Goal: Transaction & Acquisition: Download file/media

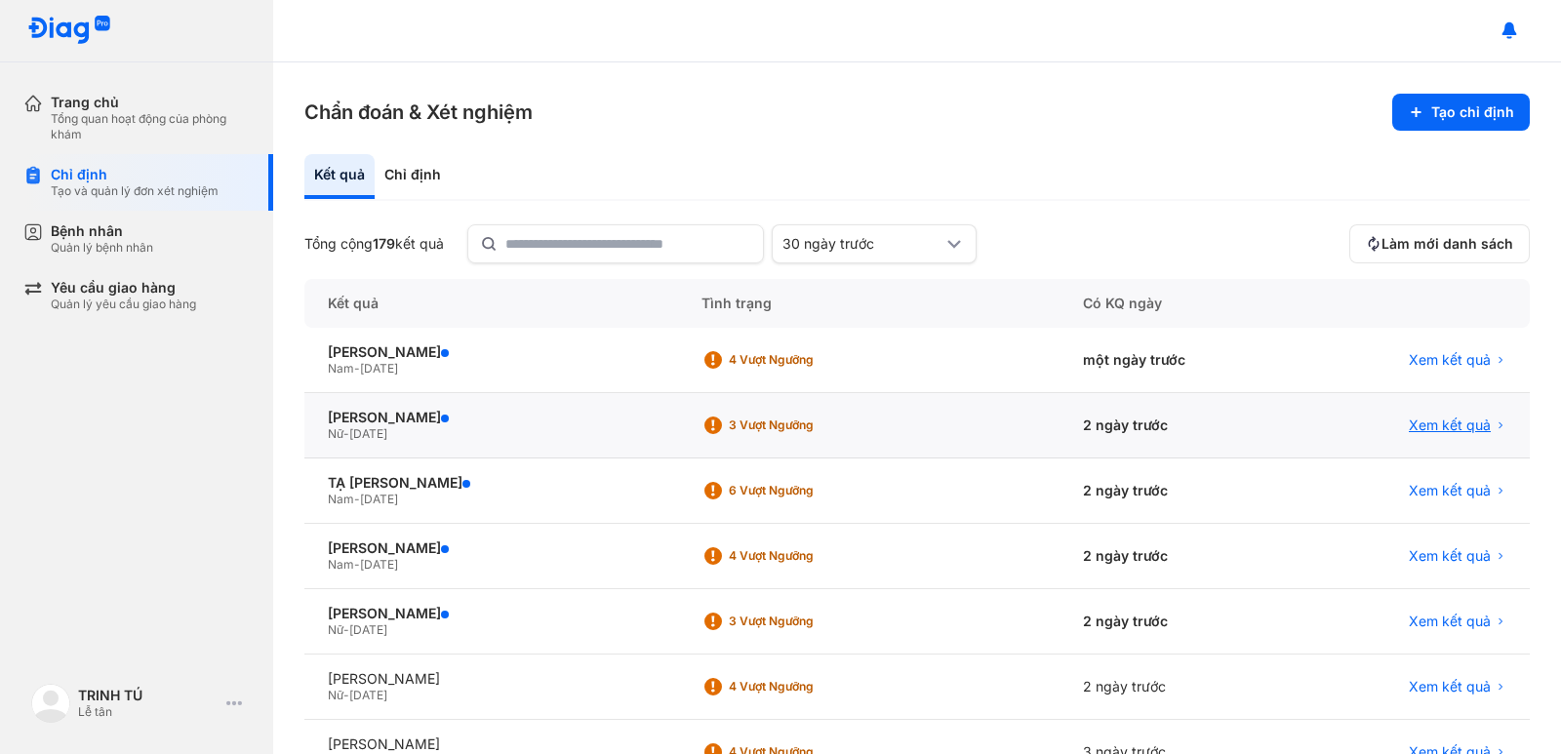
click at [1414, 422] on span "Xem kết quả" at bounding box center [1450, 426] width 82 height 18
click at [1422, 426] on span "Xem kết quả" at bounding box center [1450, 426] width 82 height 18
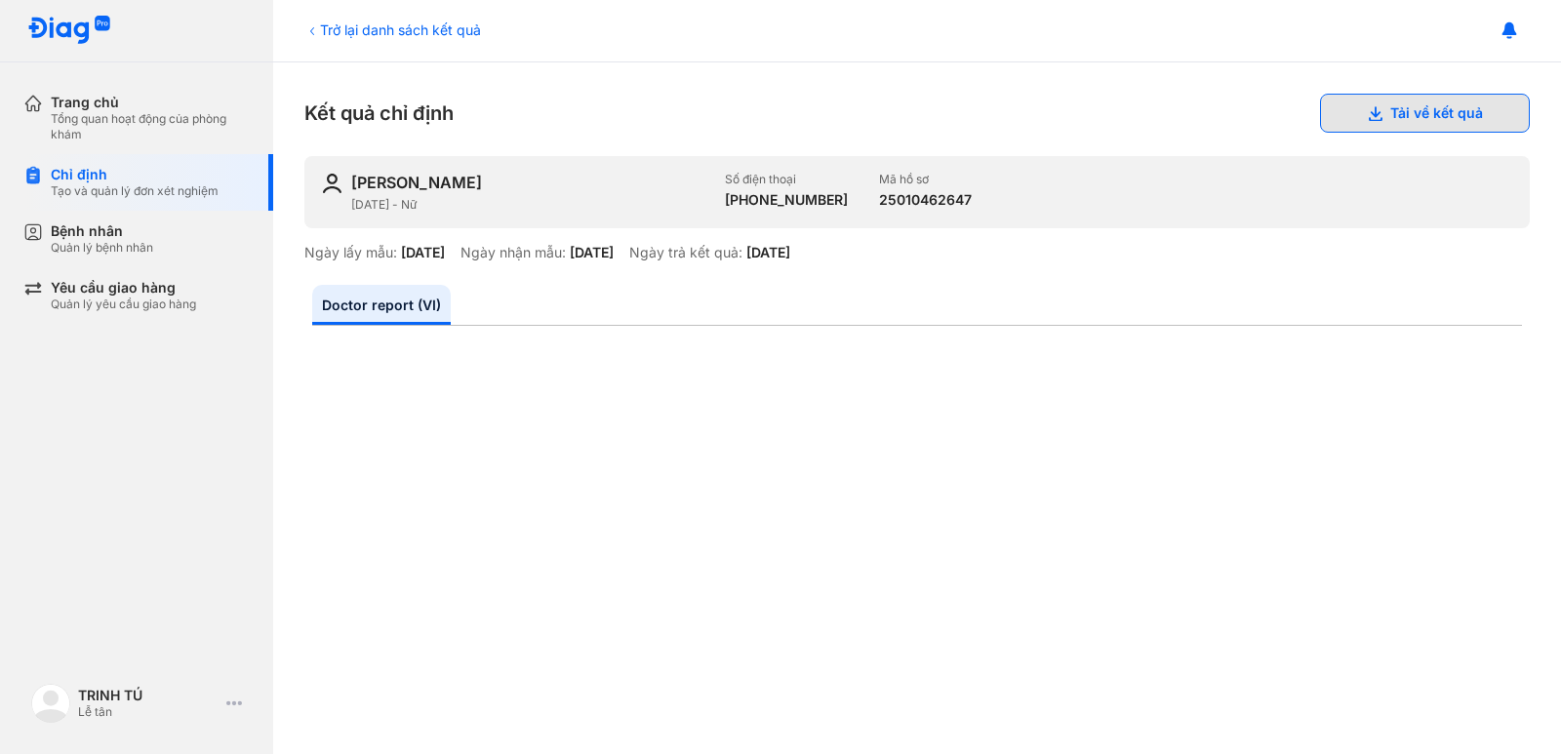
click at [1378, 103] on button "Tải về kết quả" at bounding box center [1425, 113] width 210 height 39
click at [73, 181] on div "Chỉ định" at bounding box center [135, 175] width 168 height 18
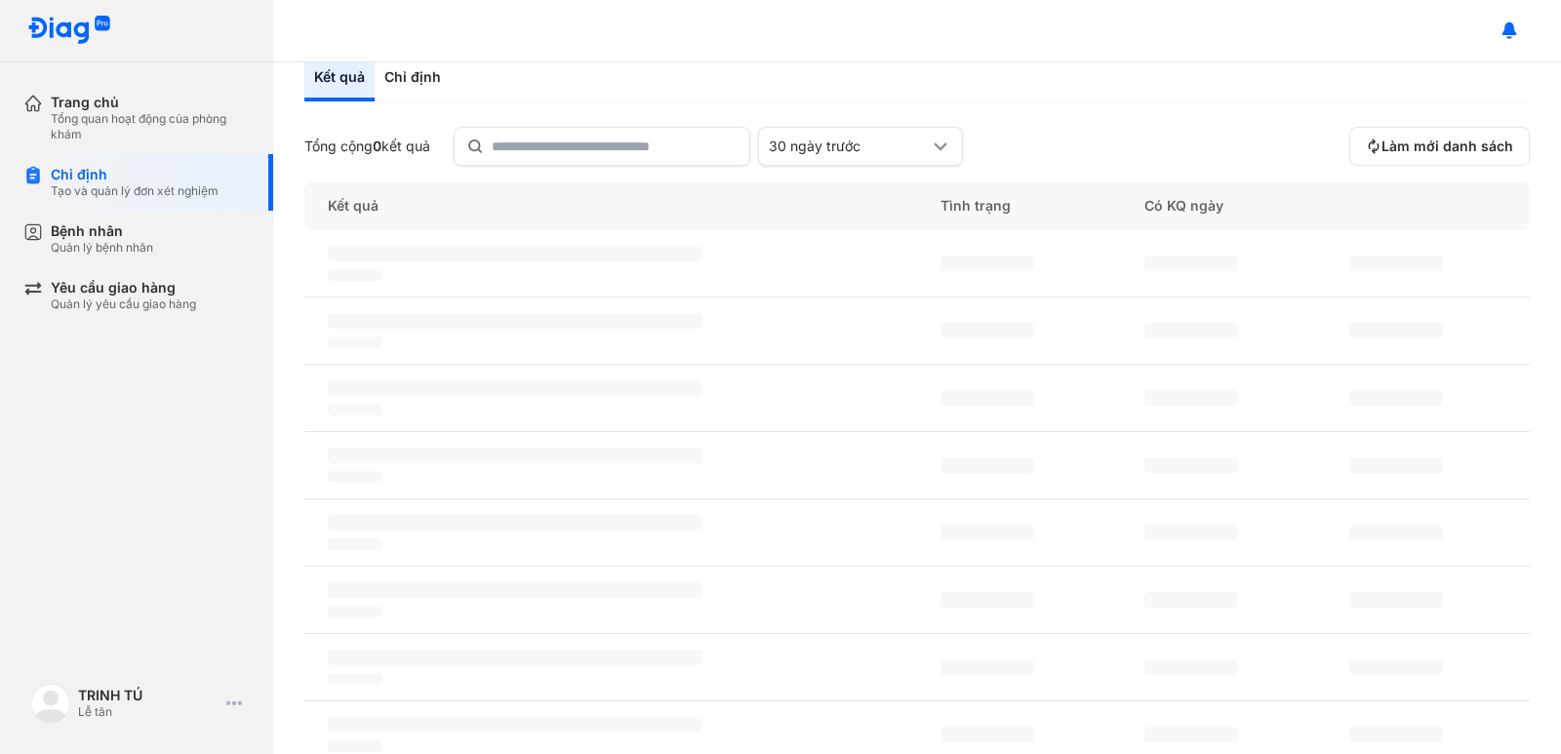
scroll to position [195, 0]
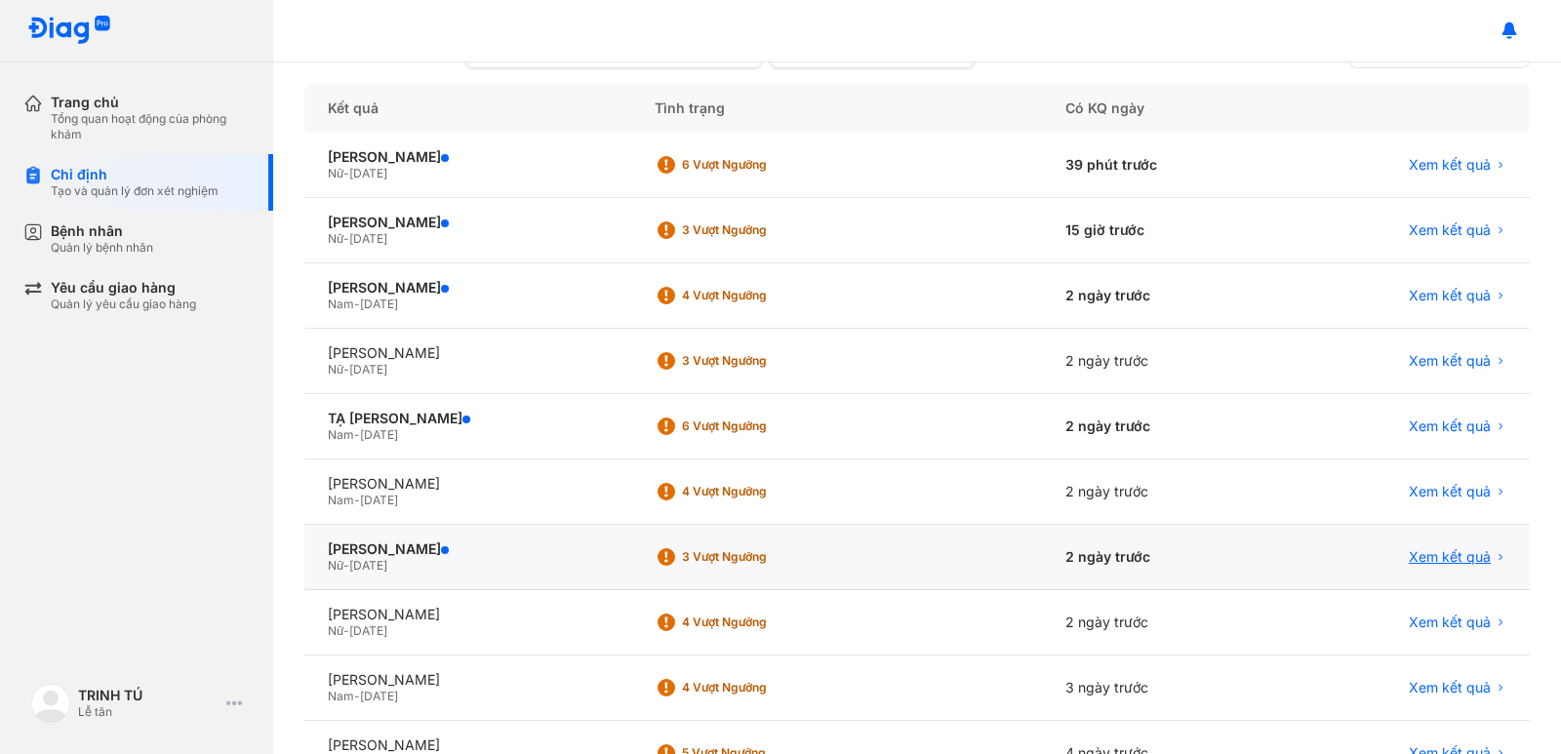
click at [1420, 548] on span "Xem kết quả" at bounding box center [1450, 557] width 82 height 18
click at [1418, 556] on span "Xem kết quả" at bounding box center [1450, 557] width 82 height 18
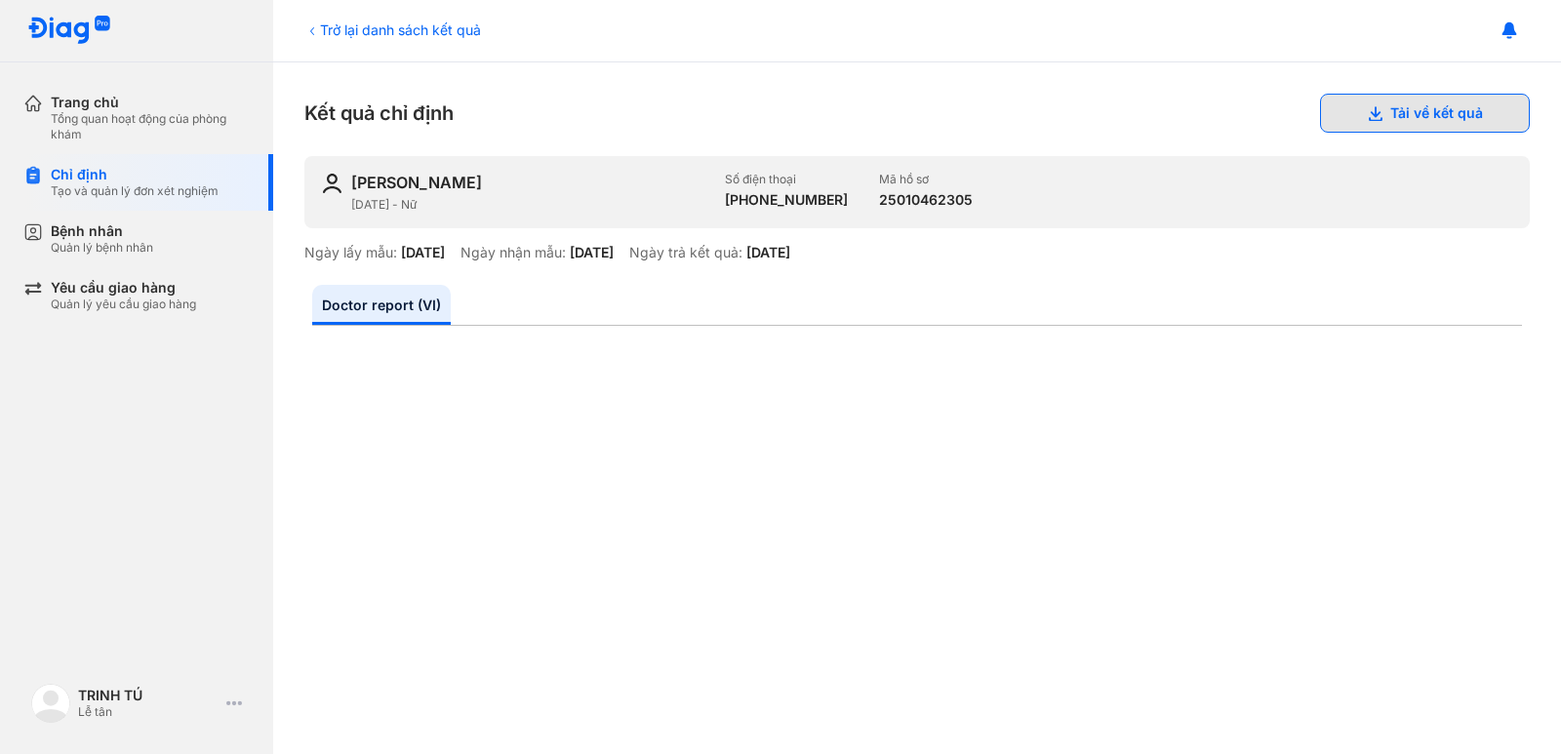
click at [1387, 120] on button "Tải về kết quả" at bounding box center [1425, 113] width 210 height 39
